Goal: Find specific page/section: Find specific page/section

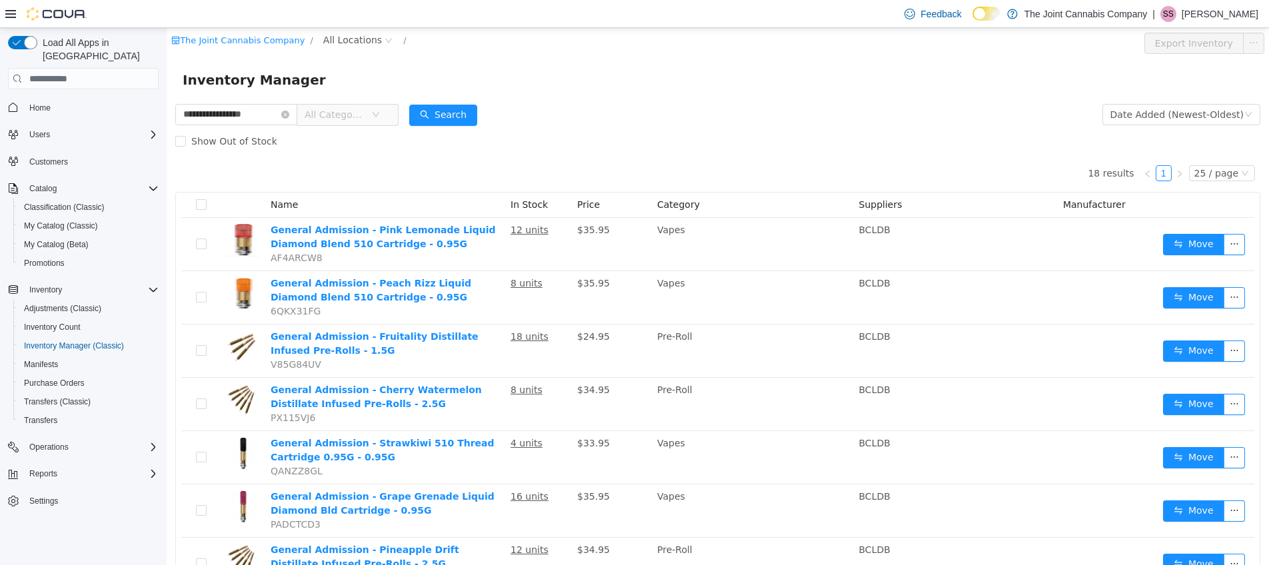
click at [289, 114] on icon "icon: close-circle" at bounding box center [285, 115] width 8 height 8
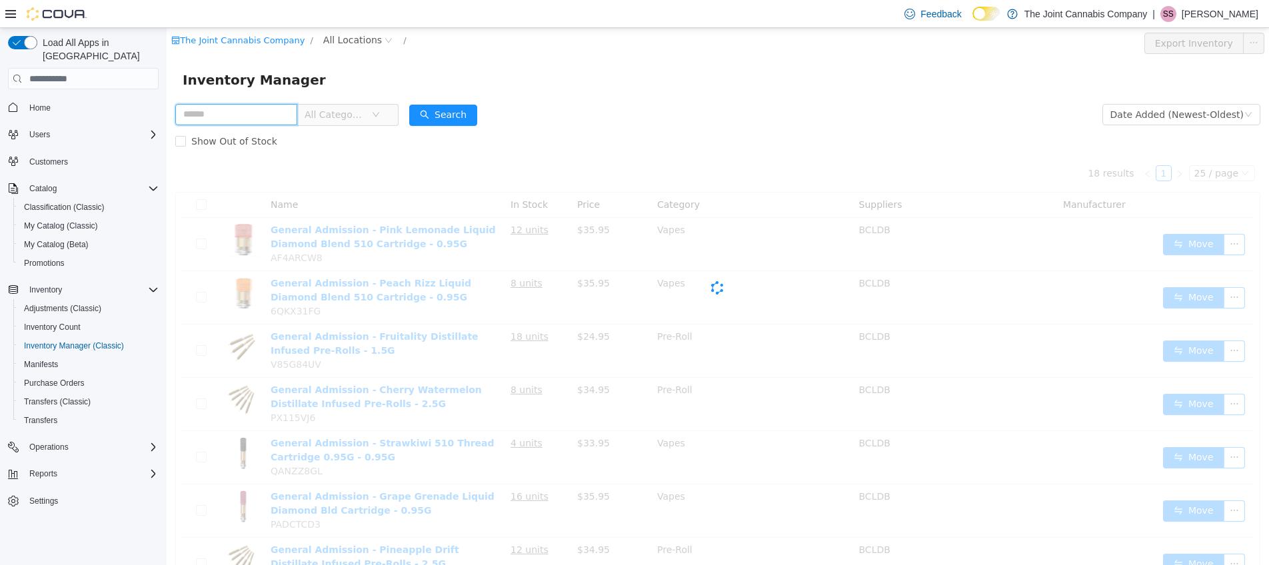
click at [260, 115] on input "text" at bounding box center [236, 114] width 122 height 21
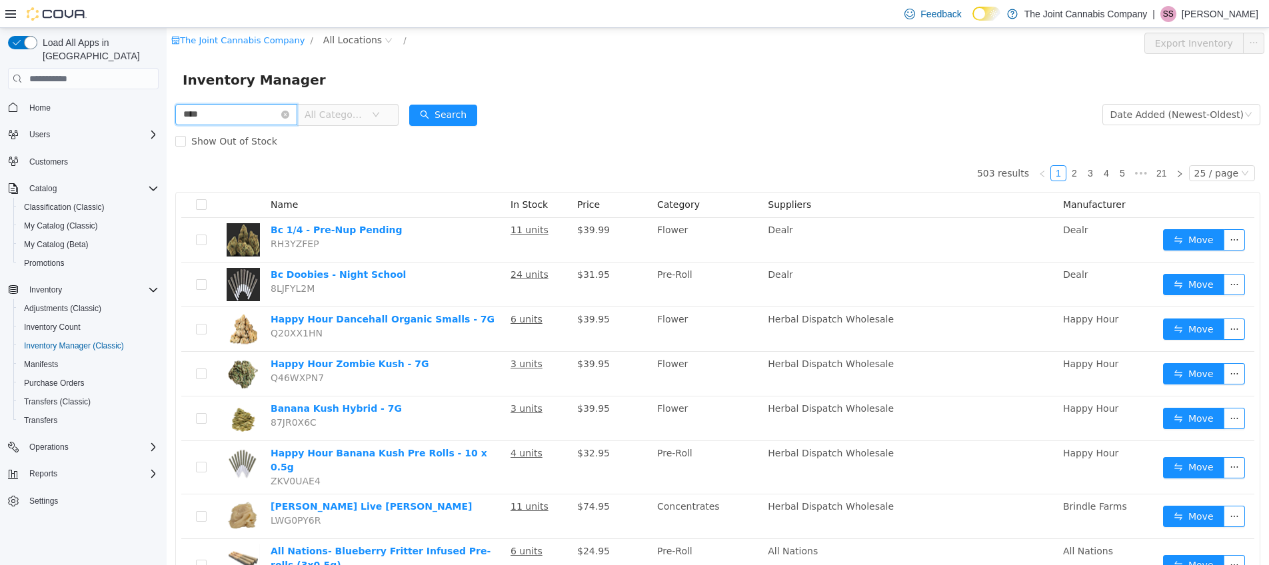
type input "****"
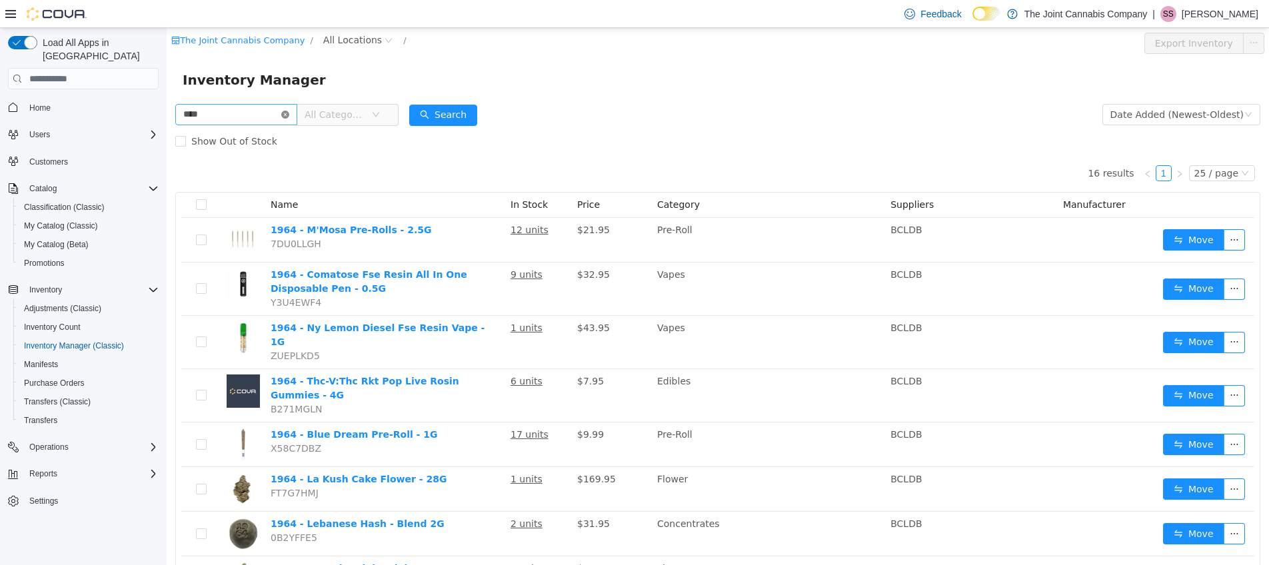
click at [289, 113] on icon "icon: close-circle" at bounding box center [285, 115] width 8 height 8
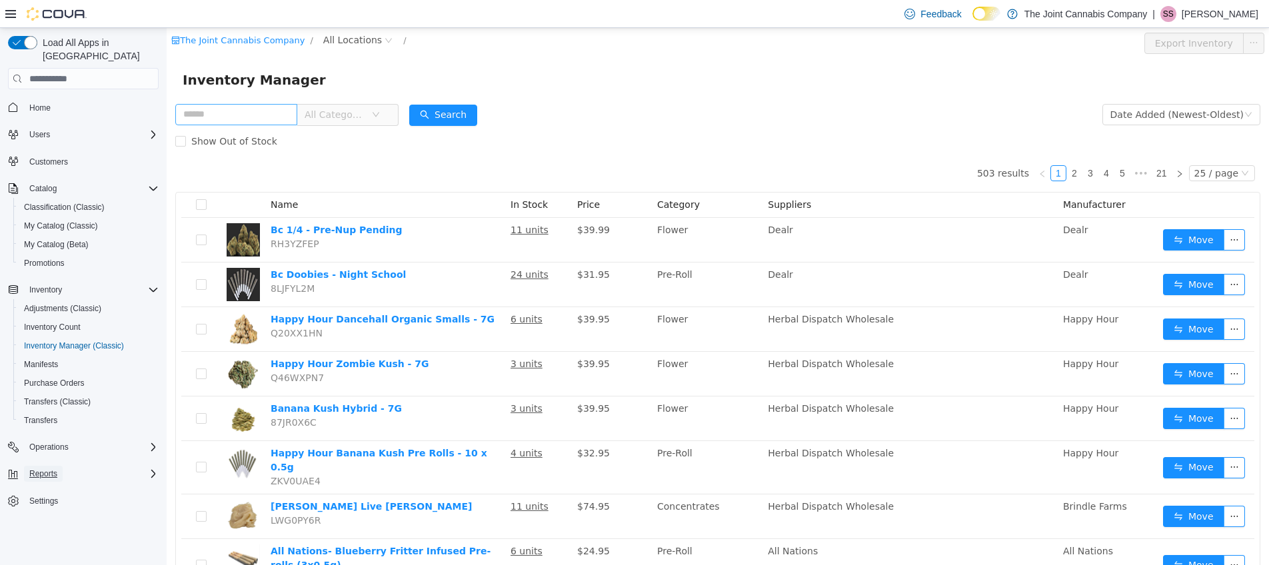
click at [55, 468] on span "Reports" at bounding box center [43, 473] width 28 height 11
click at [59, 506] on span "Dashboards" at bounding box center [50, 511] width 53 height 11
